Goal: Information Seeking & Learning: Understand process/instructions

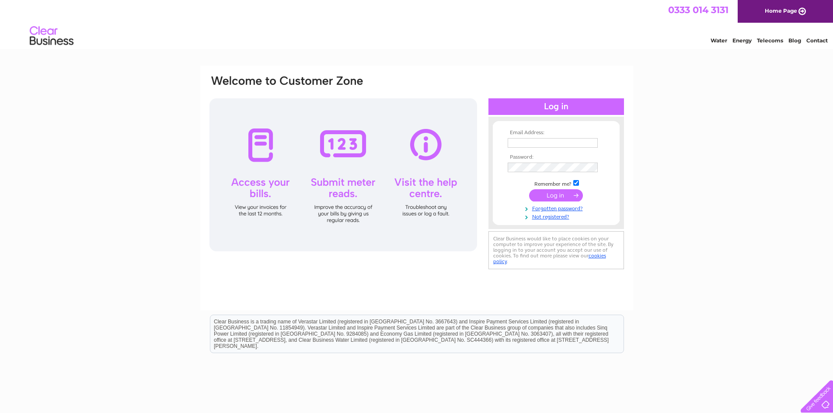
type input "[EMAIL_ADDRESS][DOMAIN_NAME]"
click at [547, 198] on input "submit" at bounding box center [556, 195] width 54 height 12
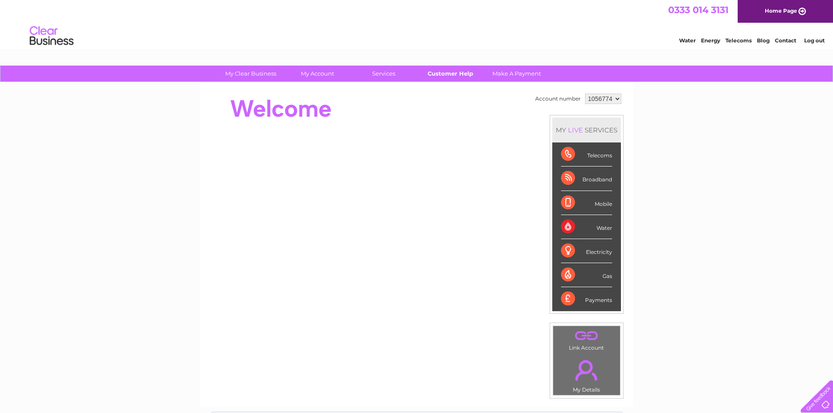
click at [454, 74] on link "Customer Help" at bounding box center [450, 74] width 72 height 16
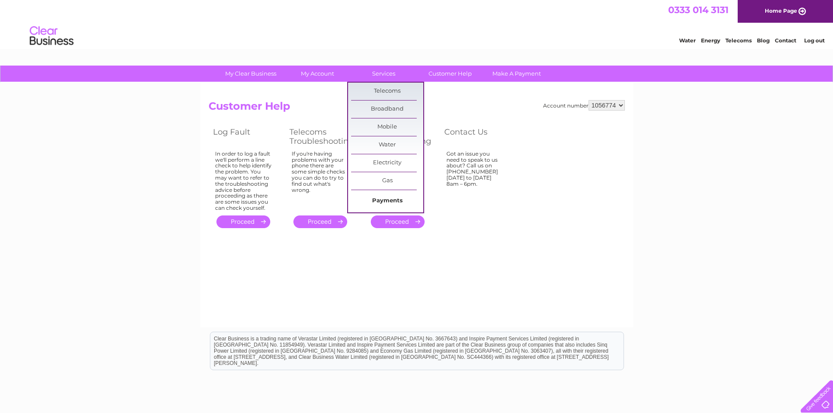
click at [389, 201] on link "Payments" at bounding box center [387, 200] width 72 height 17
